Goal: Task Accomplishment & Management: Manage account settings

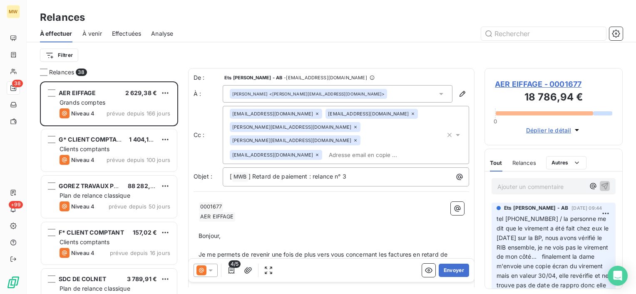
scroll to position [206, 131]
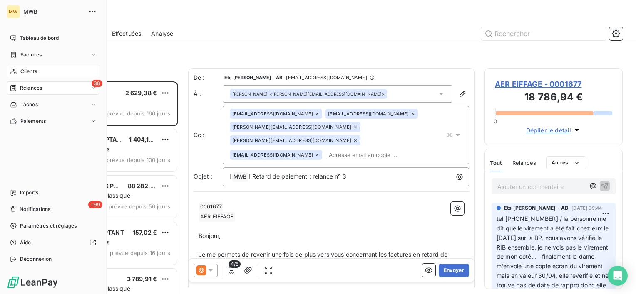
click at [35, 69] on span "Clients" at bounding box center [28, 71] width 17 height 7
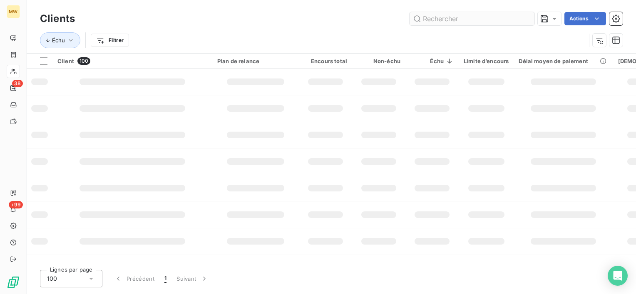
click at [497, 17] on input "text" at bounding box center [471, 18] width 125 height 13
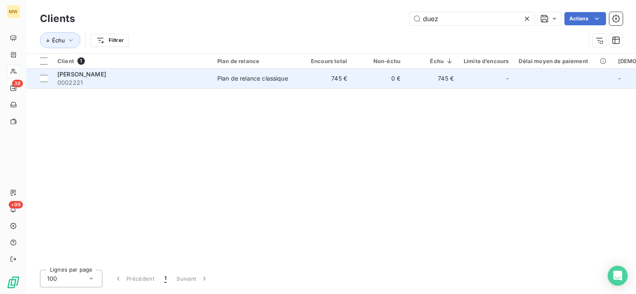
type input "duez"
click at [101, 79] on span "0002221" at bounding box center [132, 83] width 150 height 8
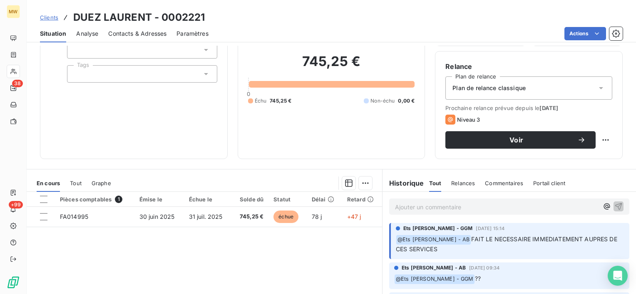
scroll to position [83, 0]
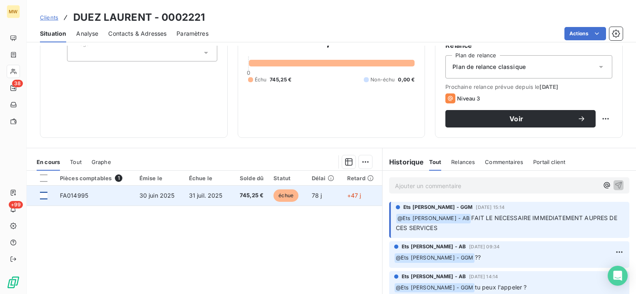
click at [42, 195] on div at bounding box center [43, 195] width 7 height 7
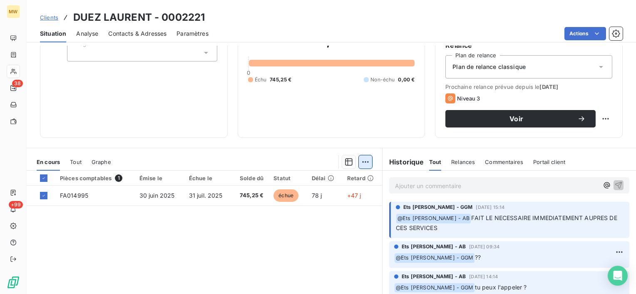
click at [363, 158] on html "MW 38 +99 Clients [PERSON_NAME] - 0002221 Situation Analyse Contacts & Adresses…" at bounding box center [318, 147] width 636 height 294
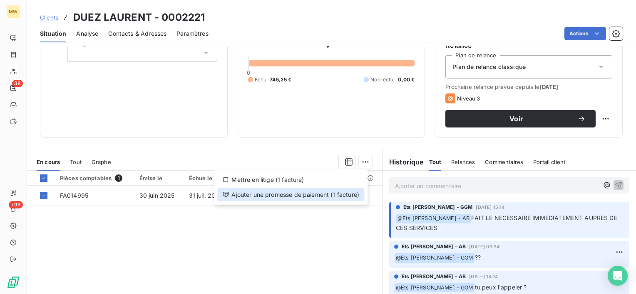
click at [317, 198] on div "Ajouter une promesse de paiement (1 facture)" at bounding box center [290, 194] width 147 height 13
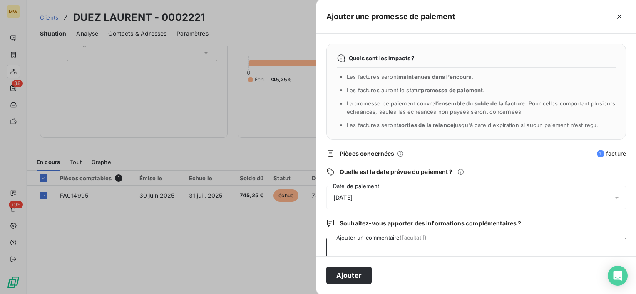
click at [394, 247] on textarea "Ajouter un commentaire (facultatif)" at bounding box center [475, 254] width 299 height 32
type textarea "chq recu le 16/09"
click at [606, 195] on span "[DATE]" at bounding box center [475, 197] width 299 height 23
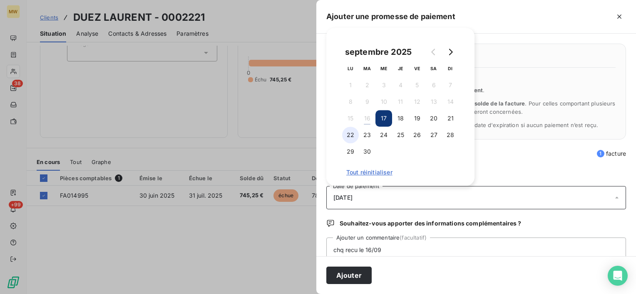
click at [351, 131] on button "22" at bounding box center [350, 135] width 17 height 17
click at [342, 127] on button "22" at bounding box center [350, 135] width 17 height 17
click at [351, 135] on button "22" at bounding box center [350, 135] width 17 height 17
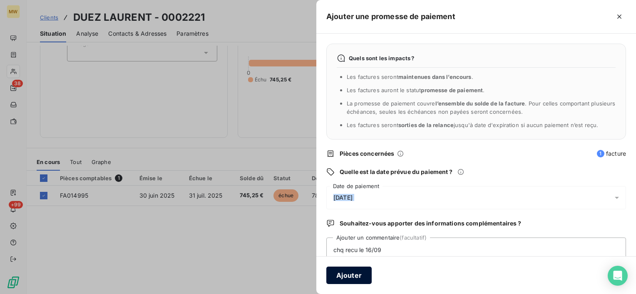
click at [362, 279] on button "Ajouter" at bounding box center [348, 275] width 45 height 17
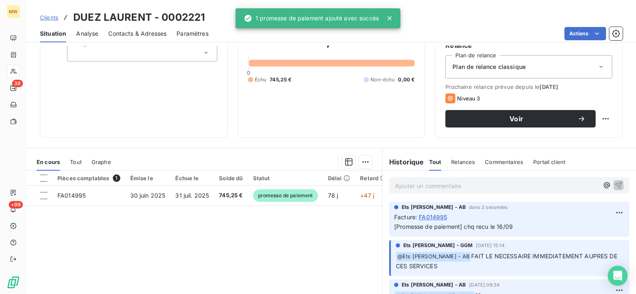
click at [148, 245] on div "Pièces comptables 1 Émise le Échue le Solde dû Statut Délai Retard FA014995 [DA…" at bounding box center [204, 251] width 355 height 160
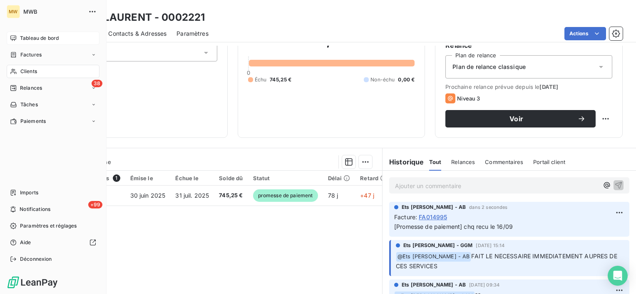
click at [29, 36] on span "Tableau de bord" at bounding box center [39, 38] width 39 height 7
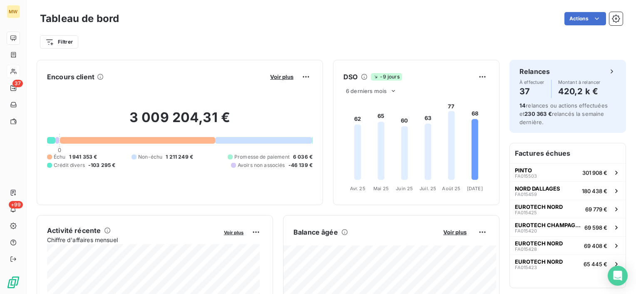
click at [230, 46] on div "Filtrer" at bounding box center [331, 42] width 582 height 16
